Goal: Find specific page/section: Find specific page/section

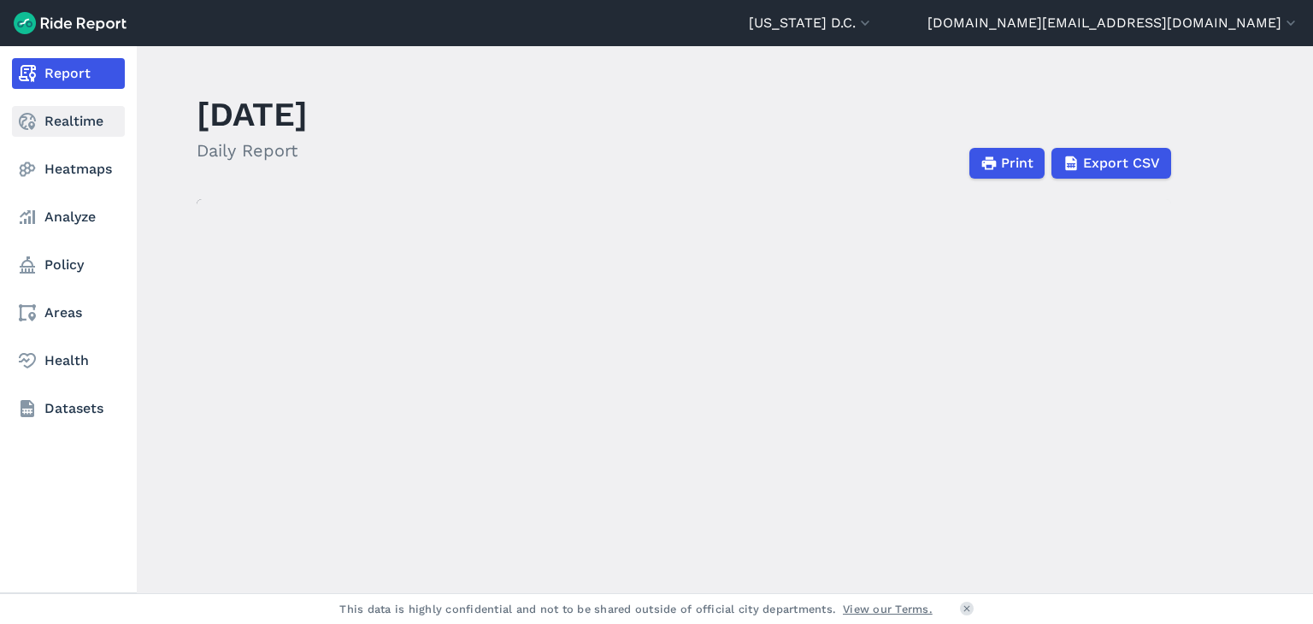
click at [80, 127] on link "Realtime" at bounding box center [68, 121] width 113 height 31
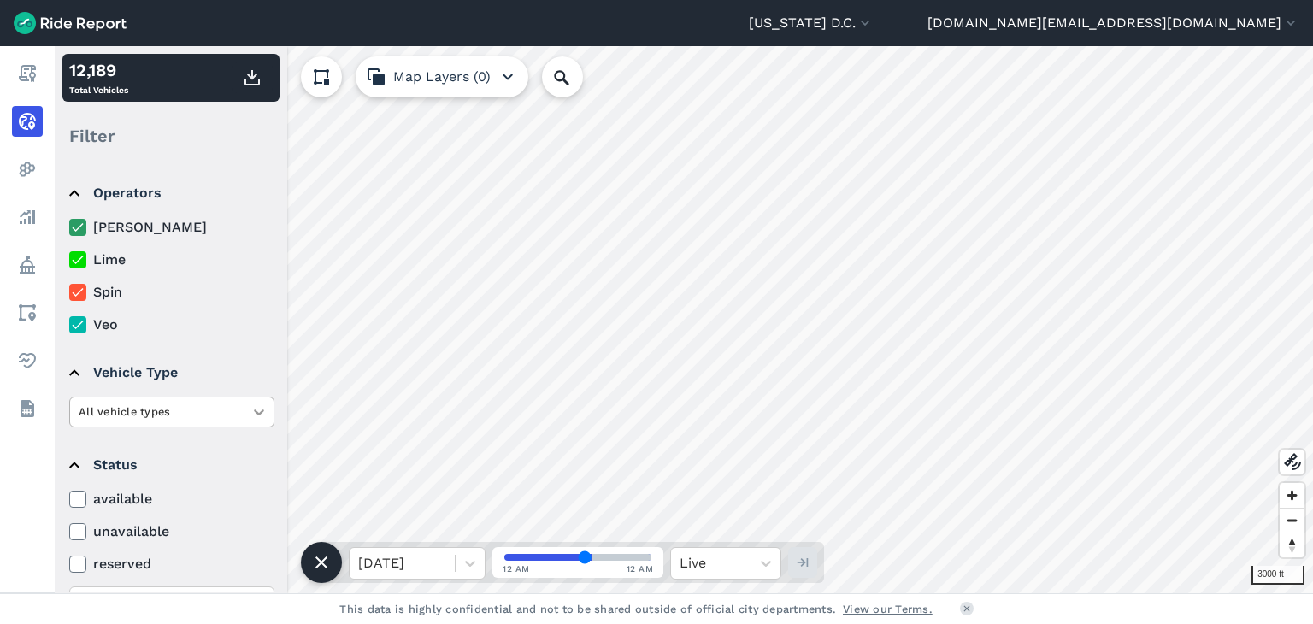
click at [270, 410] on div at bounding box center [259, 412] width 29 height 29
click at [269, 411] on div at bounding box center [259, 412] width 29 height 29
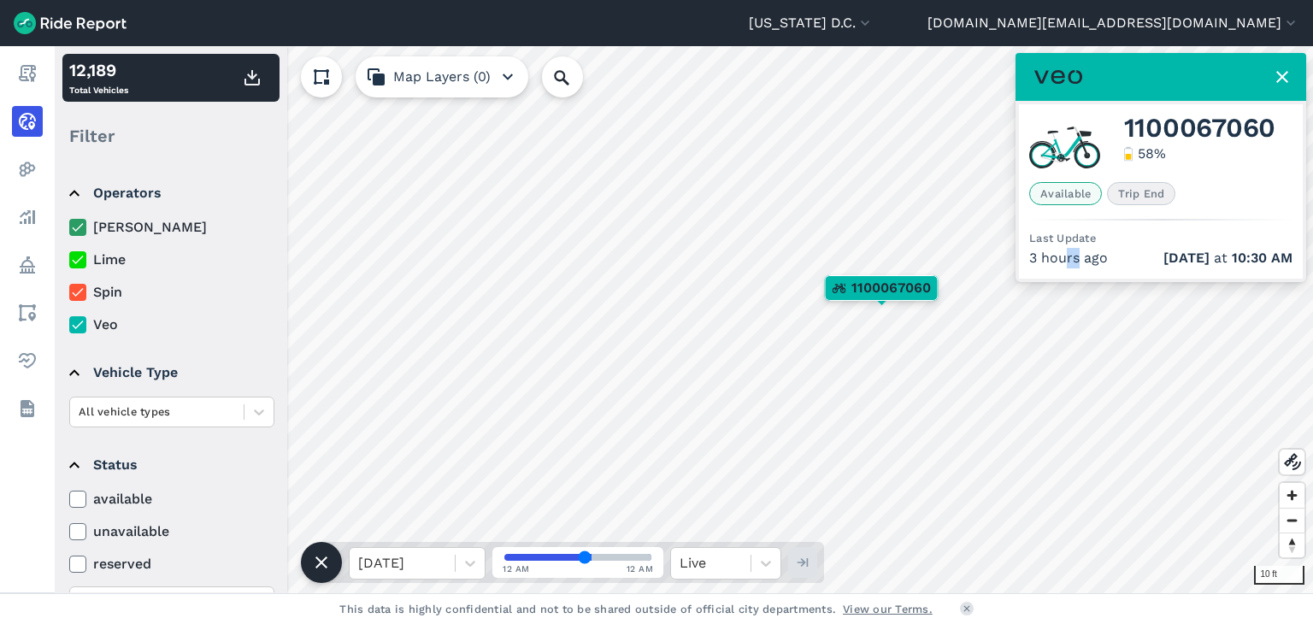
drag, startPoint x: 1064, startPoint y: 262, endPoint x: 1081, endPoint y: 260, distance: 17.3
click at [1081, 260] on div "3 hours ago Oct 2 at 10:30 AM" at bounding box center [1160, 258] width 263 height 21
click at [1102, 261] on div "3 hours ago Oct 2 at 10:30 AM" at bounding box center [1160, 258] width 263 height 21
click at [770, 572] on div at bounding box center [766, 563] width 29 height 29
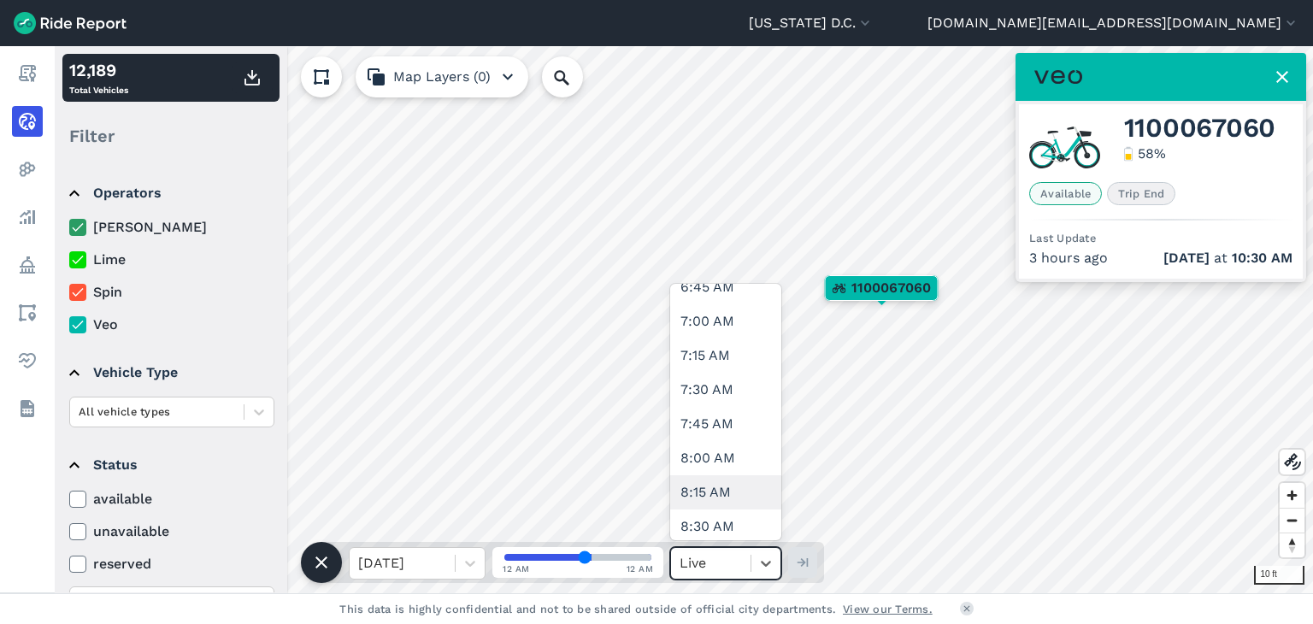
scroll to position [1597, 0]
click at [708, 520] on div "1:15 PM" at bounding box center [725, 520] width 111 height 34
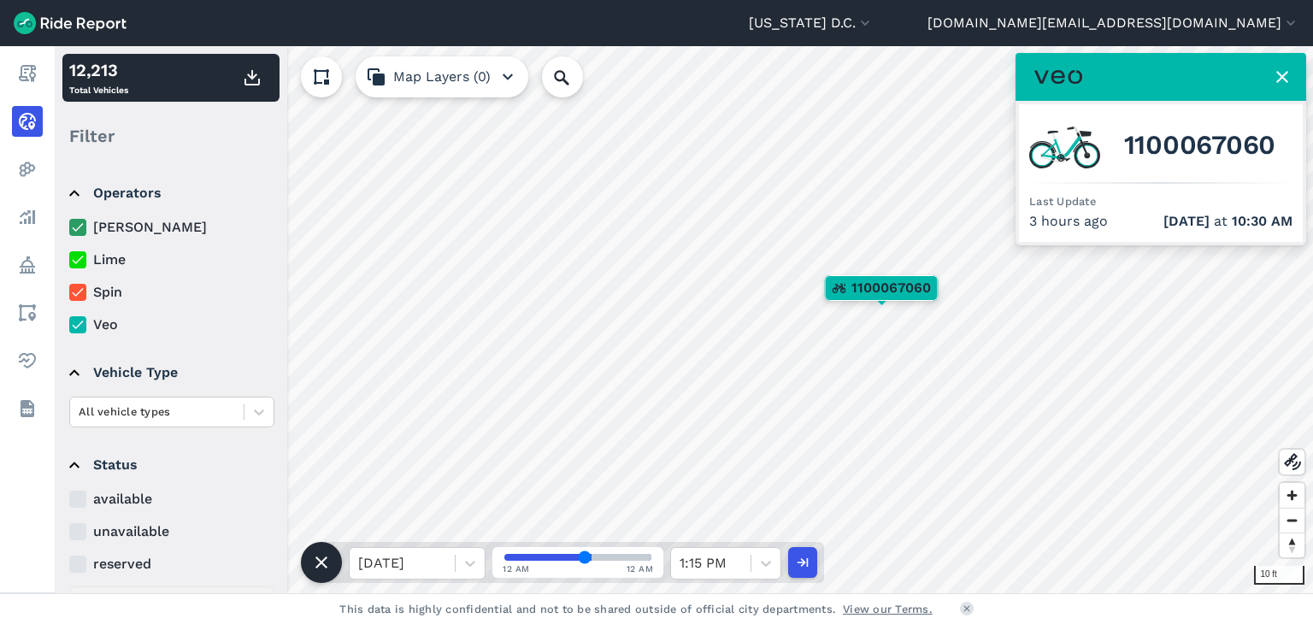
click at [1277, 74] on icon at bounding box center [1282, 77] width 21 height 21
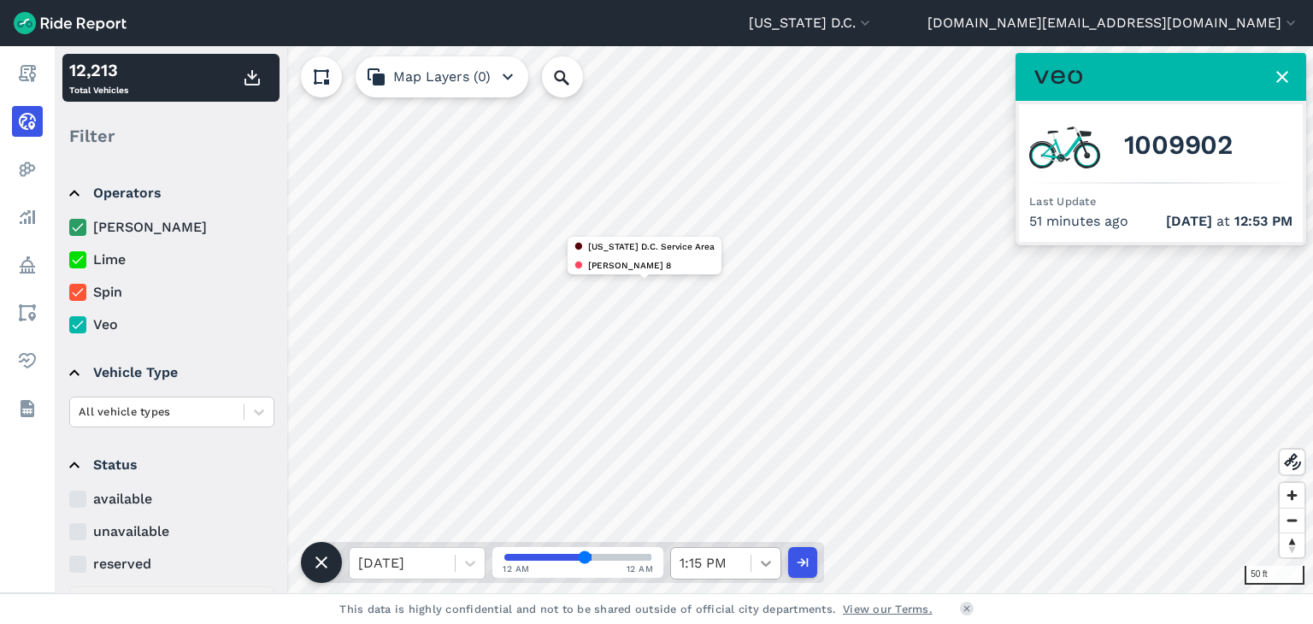
click at [765, 563] on icon at bounding box center [765, 563] width 17 height 17
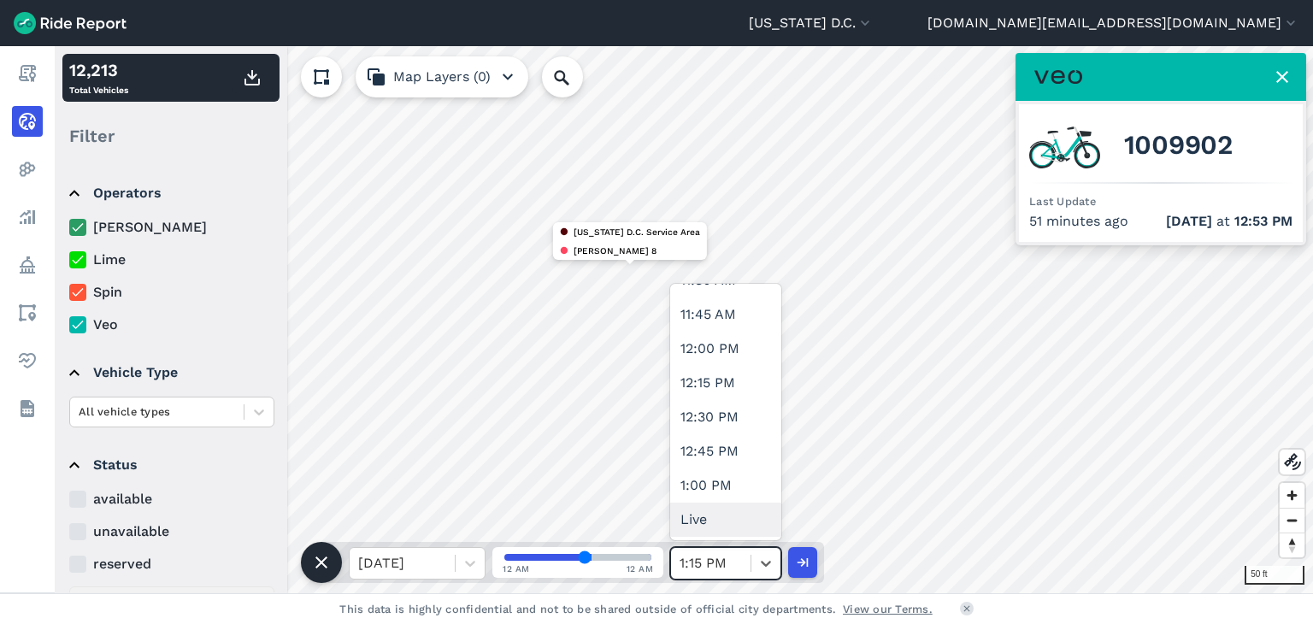
click at [704, 528] on div "Live" at bounding box center [725, 520] width 111 height 34
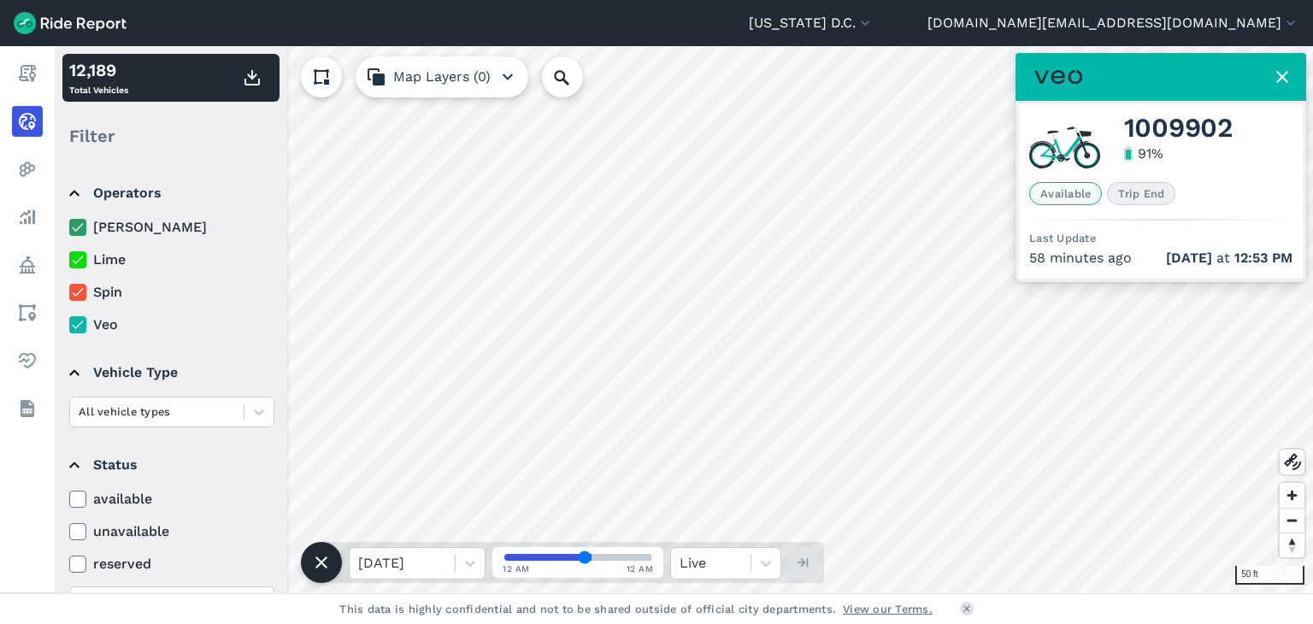
click at [1276, 77] on icon at bounding box center [1282, 77] width 21 height 21
click at [675, 375] on span "1100070282" at bounding box center [689, 384] width 78 height 21
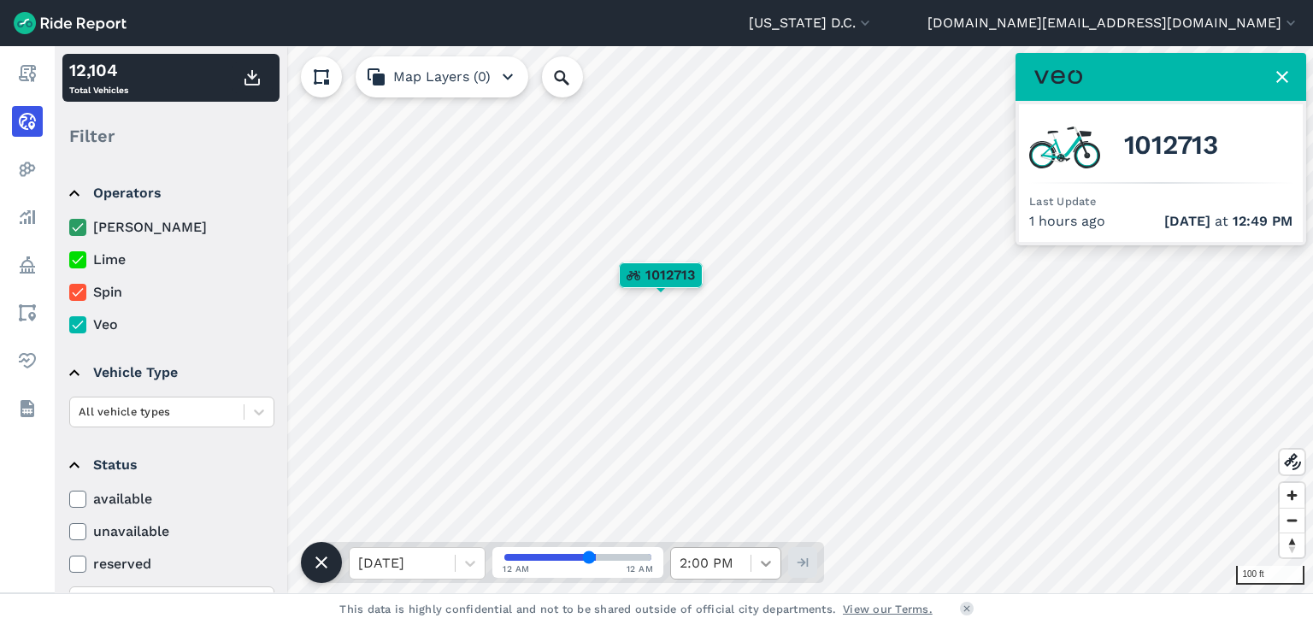
click at [773, 571] on icon at bounding box center [765, 563] width 17 height 17
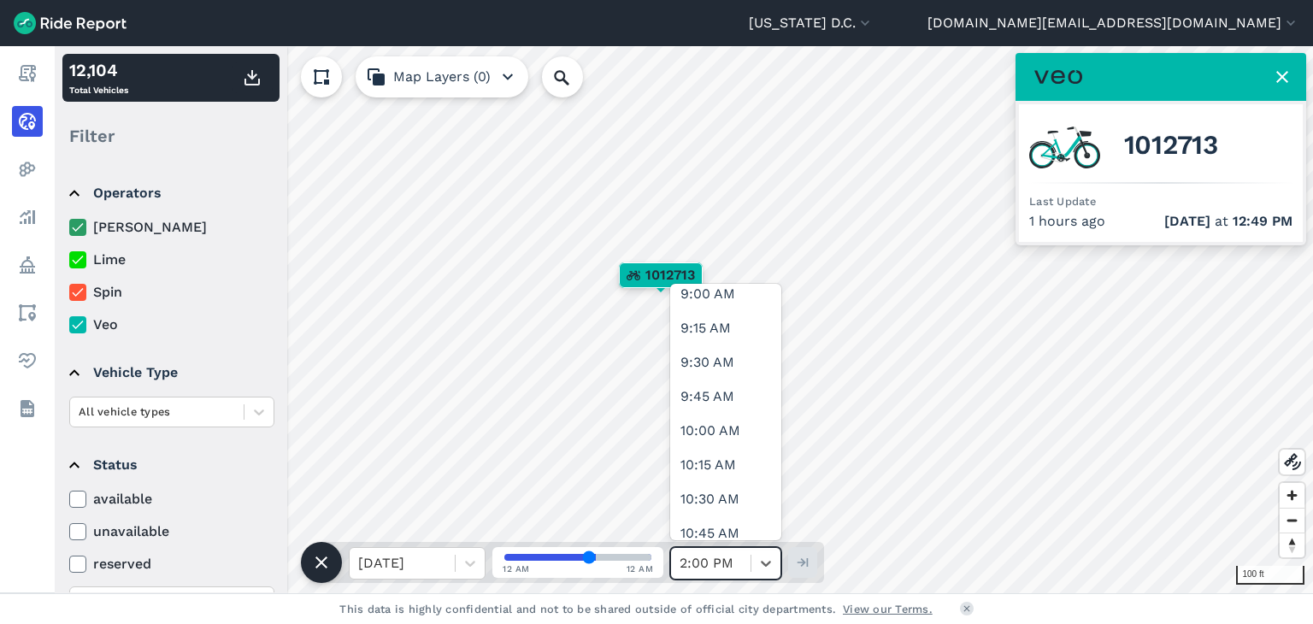
scroll to position [1700, 0]
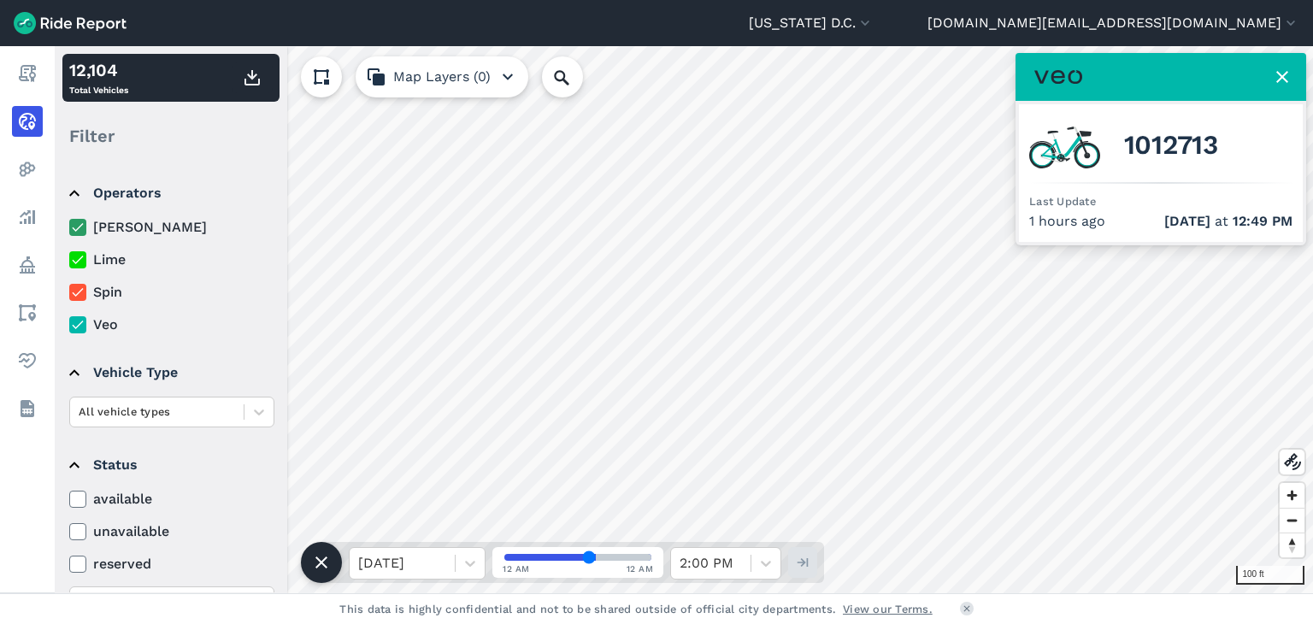
click at [83, 224] on icon at bounding box center [77, 227] width 15 height 17
click at [69, 224] on input "[PERSON_NAME]" at bounding box center [69, 222] width 0 height 11
click at [73, 227] on icon at bounding box center [77, 227] width 15 height 17
click at [69, 227] on input "[PERSON_NAME]" at bounding box center [69, 222] width 0 height 11
click at [73, 227] on icon at bounding box center [77, 227] width 15 height 17
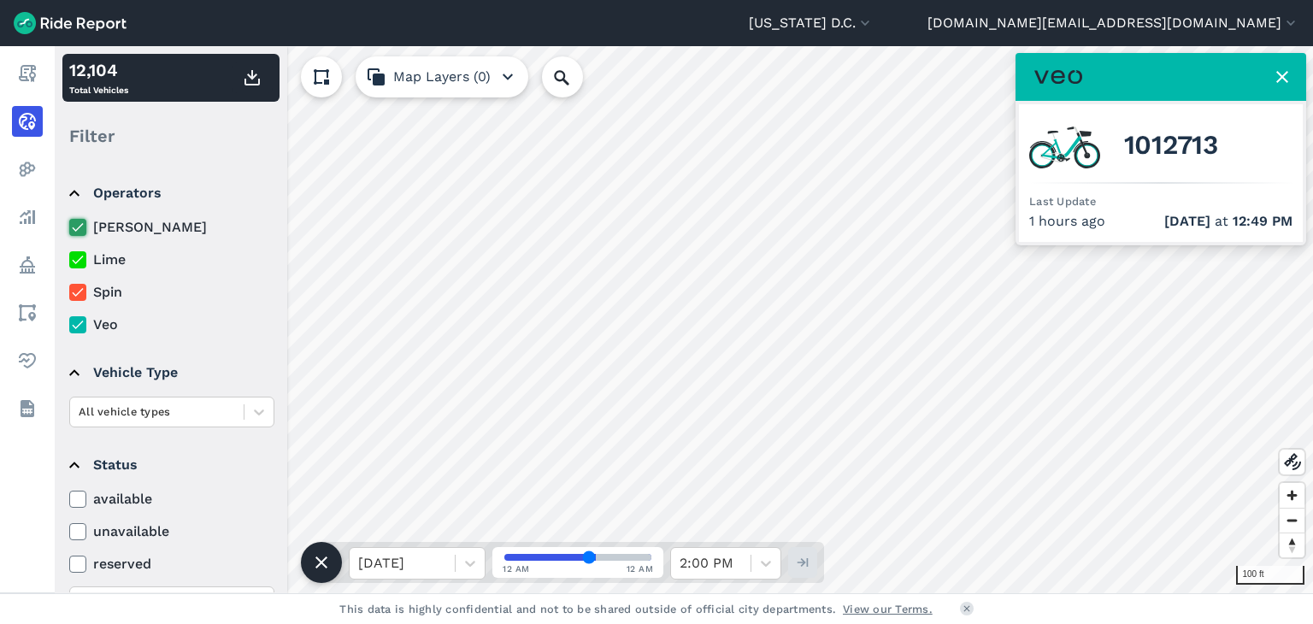
click at [69, 227] on input "[PERSON_NAME]" at bounding box center [69, 222] width 0 height 11
click at [75, 294] on icon at bounding box center [77, 292] width 15 height 17
click at [69, 293] on input "Spin" at bounding box center [69, 287] width 0 height 11
click at [75, 328] on use at bounding box center [77, 325] width 11 height 9
click at [69, 326] on input "Veo" at bounding box center [69, 320] width 0 height 11
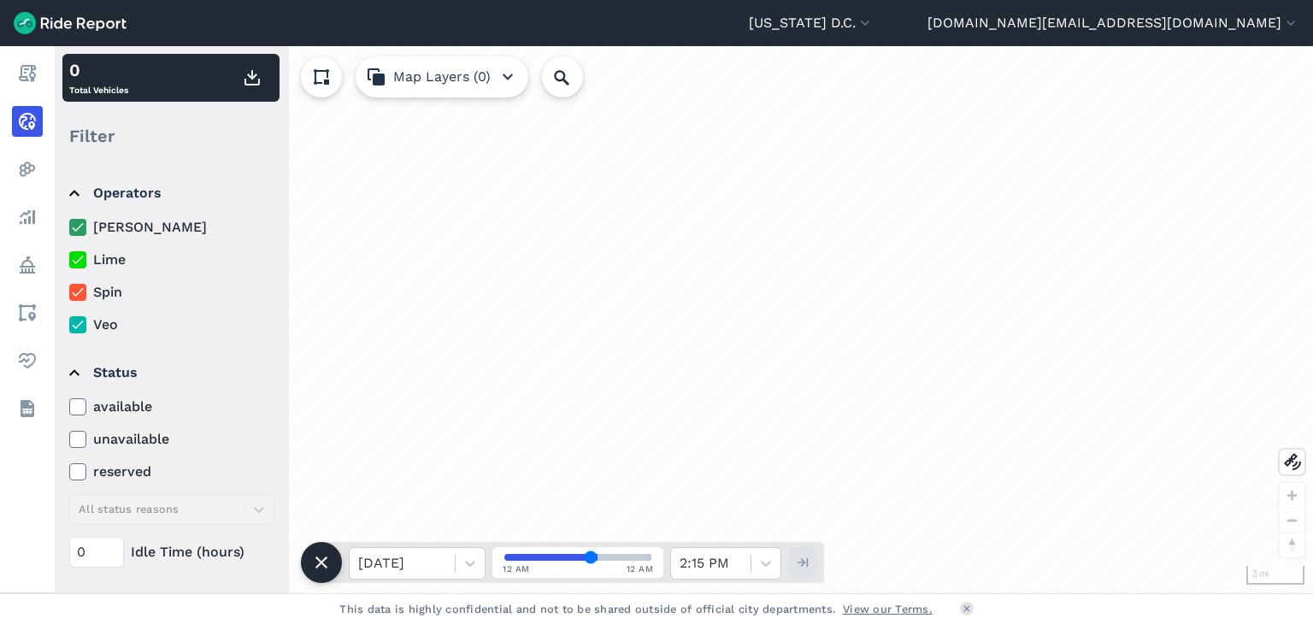
click at [78, 232] on icon at bounding box center [77, 227] width 15 height 17
click at [69, 228] on input "[PERSON_NAME]" at bounding box center [69, 222] width 0 height 11
click at [78, 297] on icon at bounding box center [77, 292] width 15 height 17
click at [69, 293] on input "Spin" at bounding box center [69, 287] width 0 height 11
click at [76, 330] on icon at bounding box center [77, 324] width 15 height 17
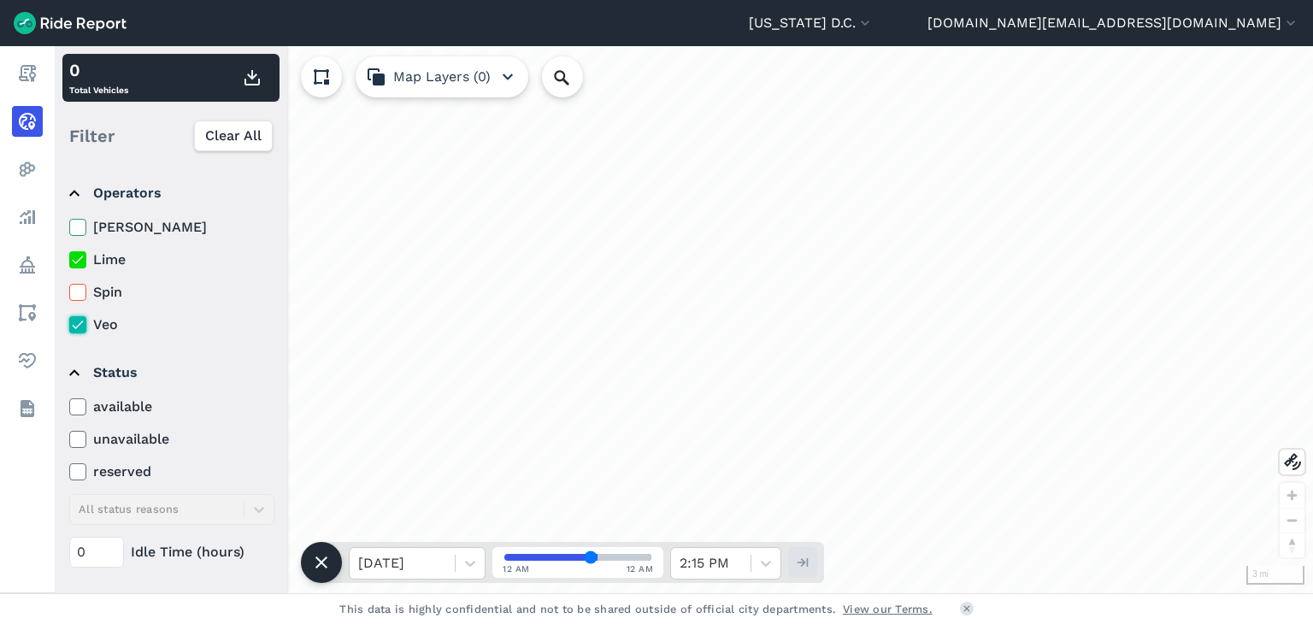
click at [69, 326] on input "Veo" at bounding box center [69, 320] width 0 height 11
click at [79, 330] on icon at bounding box center [77, 324] width 15 height 17
click at [69, 326] on input "Veo" at bounding box center [69, 320] width 0 height 11
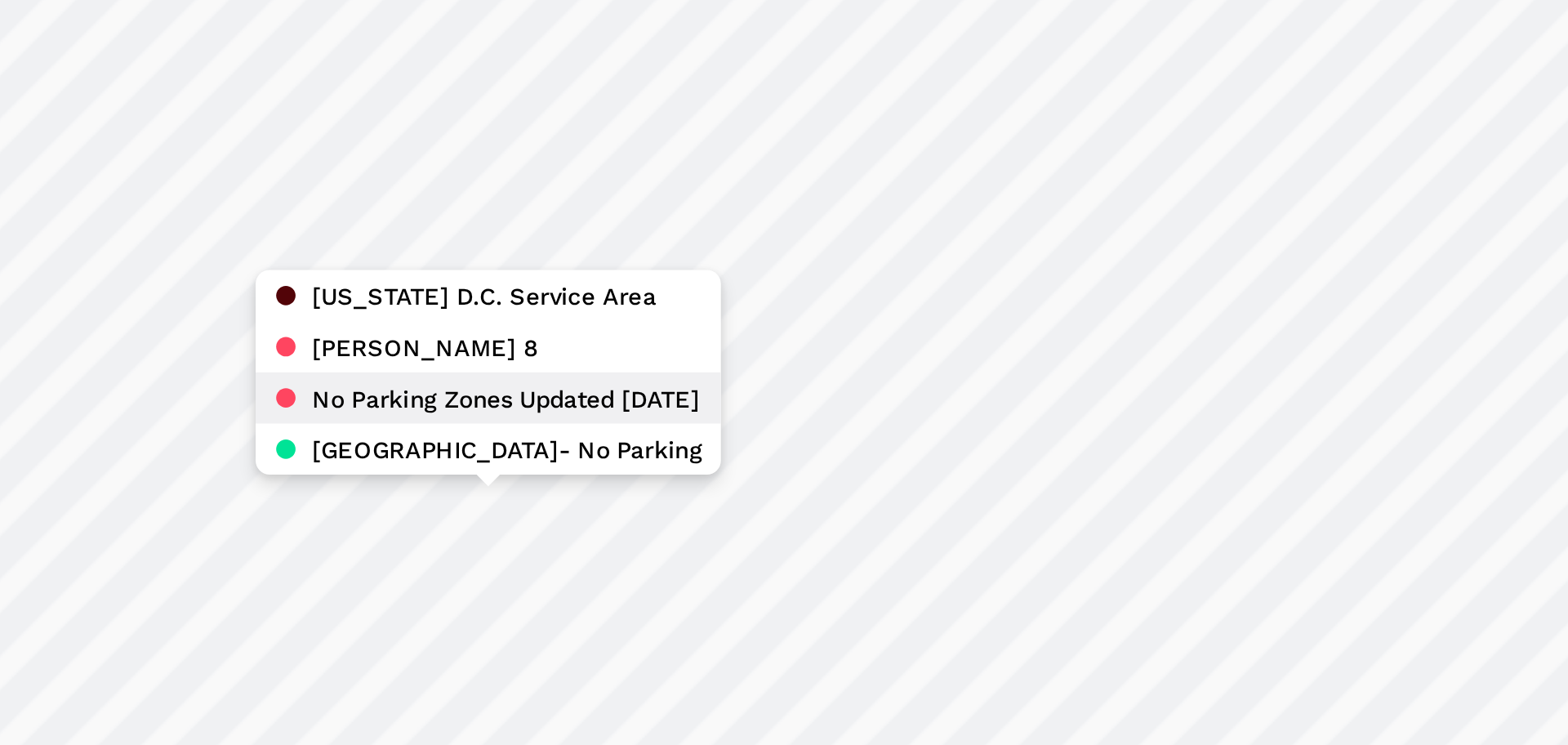
click at [662, 392] on span "No Parking Zones Updated 2.7.24" at bounding box center [696, 391] width 137 height 14
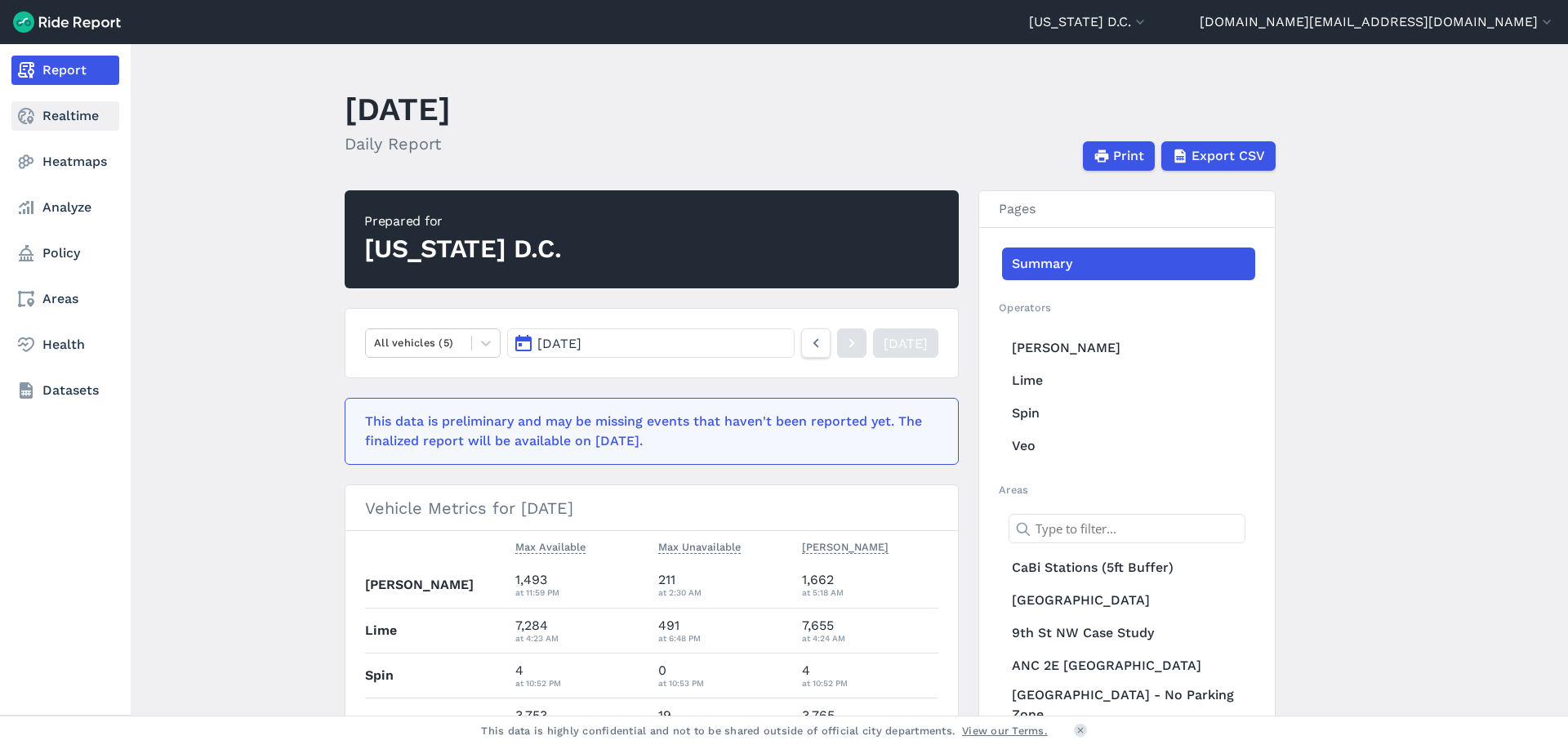
click at [69, 121] on link "Realtime" at bounding box center [65, 116] width 108 height 30
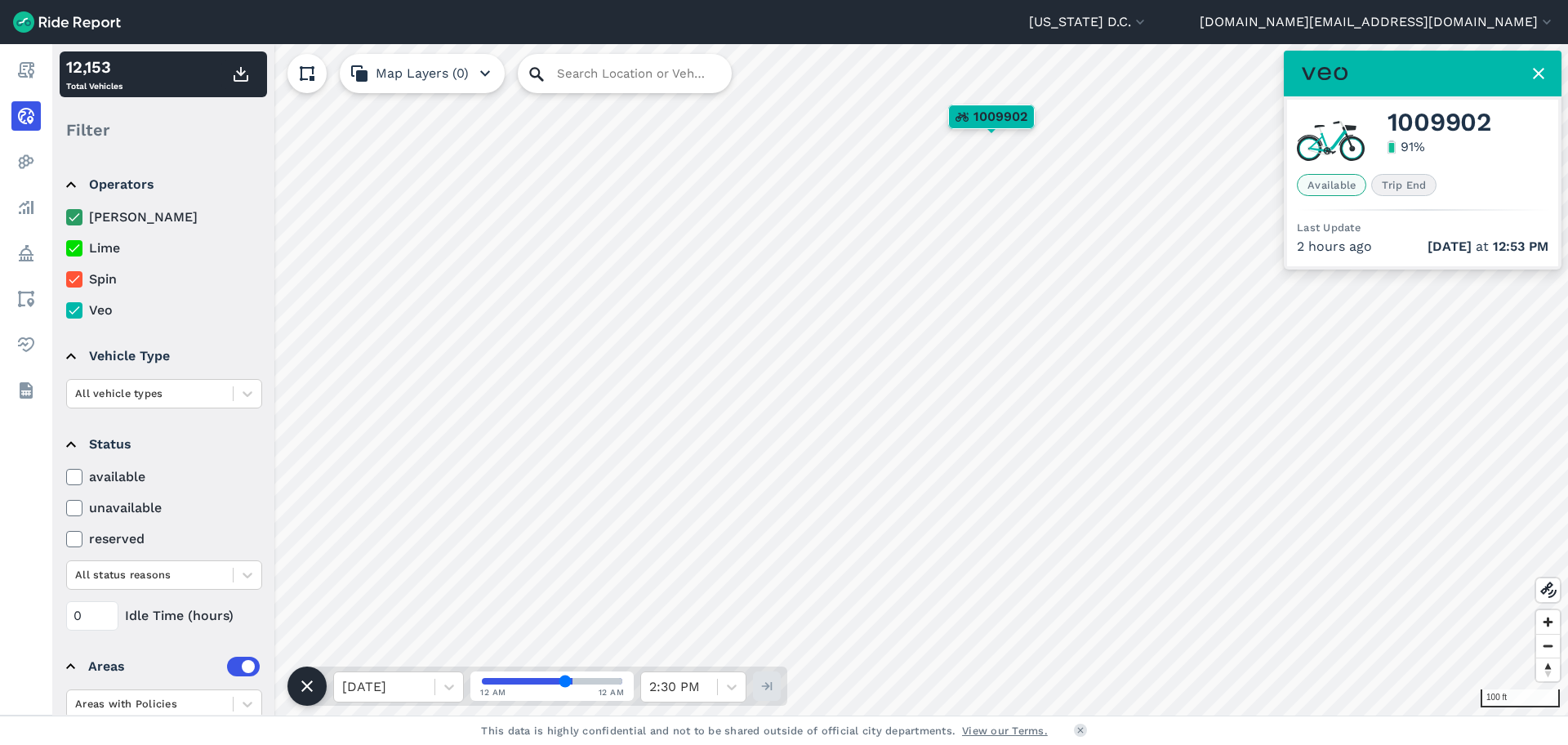
click at [540, 71] on icon at bounding box center [536, 74] width 20 height 20
click at [666, 74] on input "Search Location or Vehicles" at bounding box center [625, 73] width 214 height 39
click at [583, 69] on input "LCDLWJ" at bounding box center [625, 73] width 214 height 39
type input "LCD-LWJ"
click at [643, 74] on input "LCD-LWJ" at bounding box center [625, 73] width 214 height 39
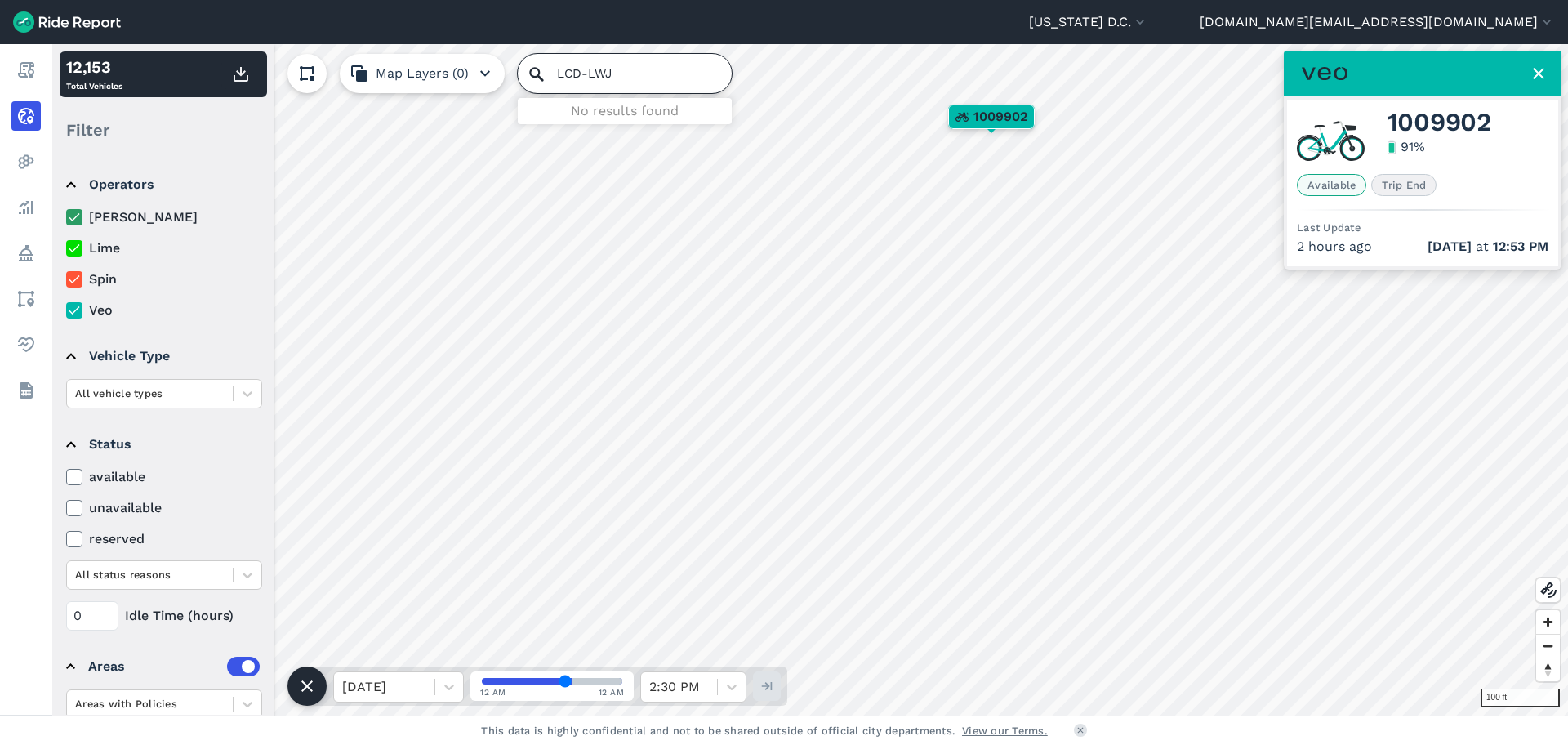
drag, startPoint x: 651, startPoint y: 72, endPoint x: 484, endPoint y: 54, distance: 168.0
click at [486, 54] on div "Map Layers (0) LCD-LWJ No results found" at bounding box center [509, 73] width 444 height 39
click at [591, 70] on input "Search Location or Vehicles" at bounding box center [625, 73] width 214 height 39
click at [561, 77] on input "Search Location or Vehicles" at bounding box center [625, 73] width 214 height 39
type input "LCD"
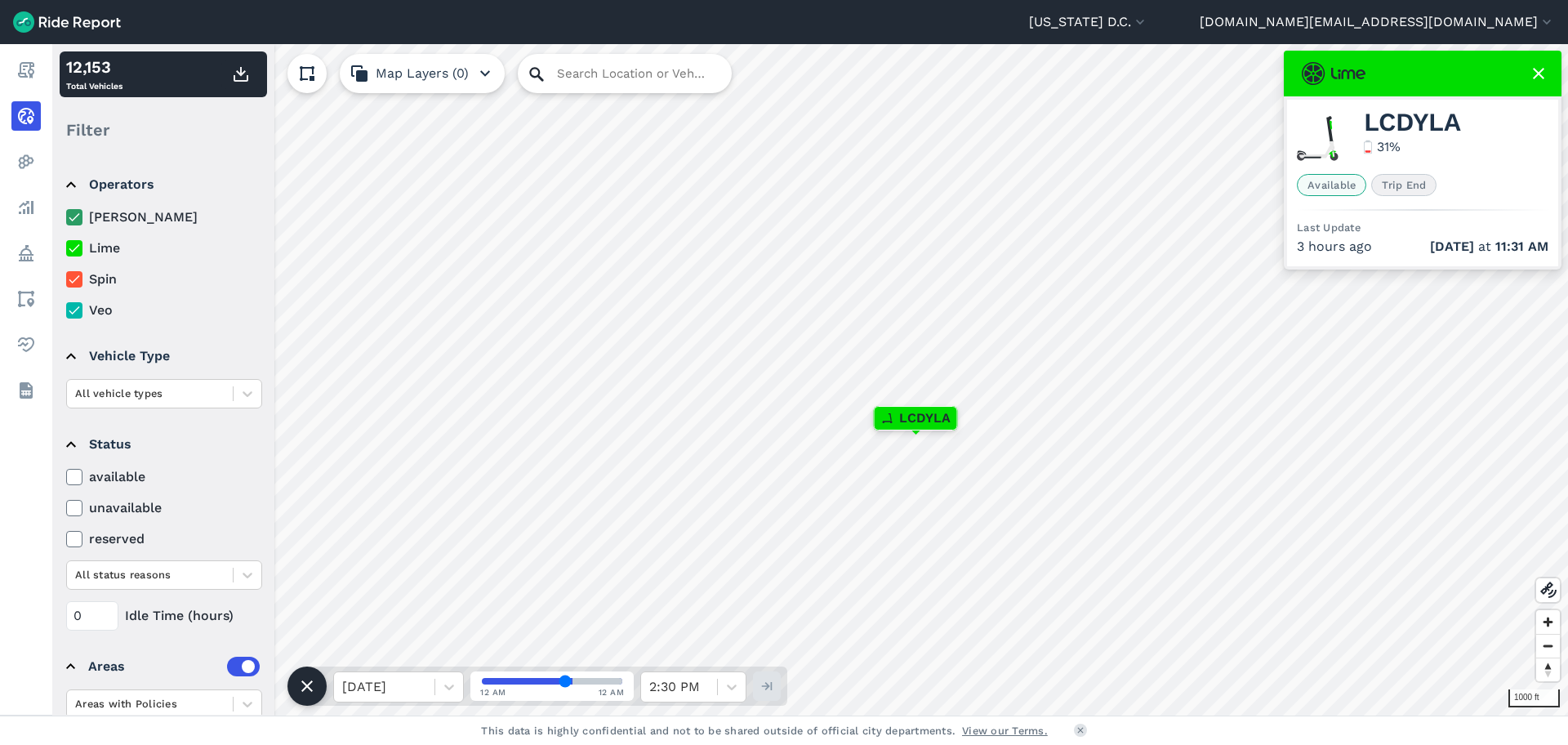
click at [536, 73] on icon at bounding box center [536, 74] width 20 height 20
click at [633, 78] on input "Search Location or Vehicles" at bounding box center [625, 73] width 214 height 39
